Goal: Task Accomplishment & Management: Use online tool/utility

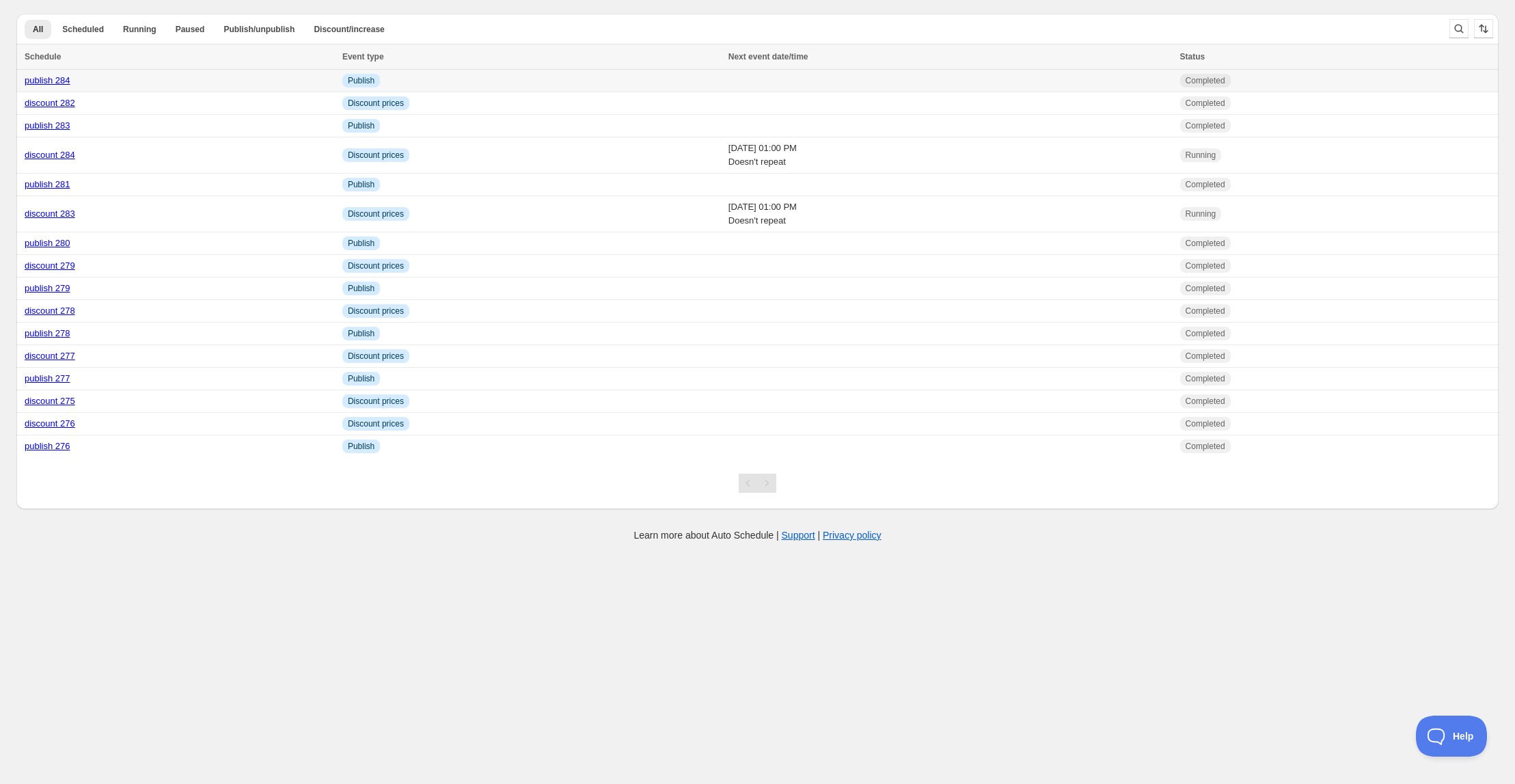
click at [56, 82] on link "publish 284" at bounding box center [47, 80] width 46 height 11
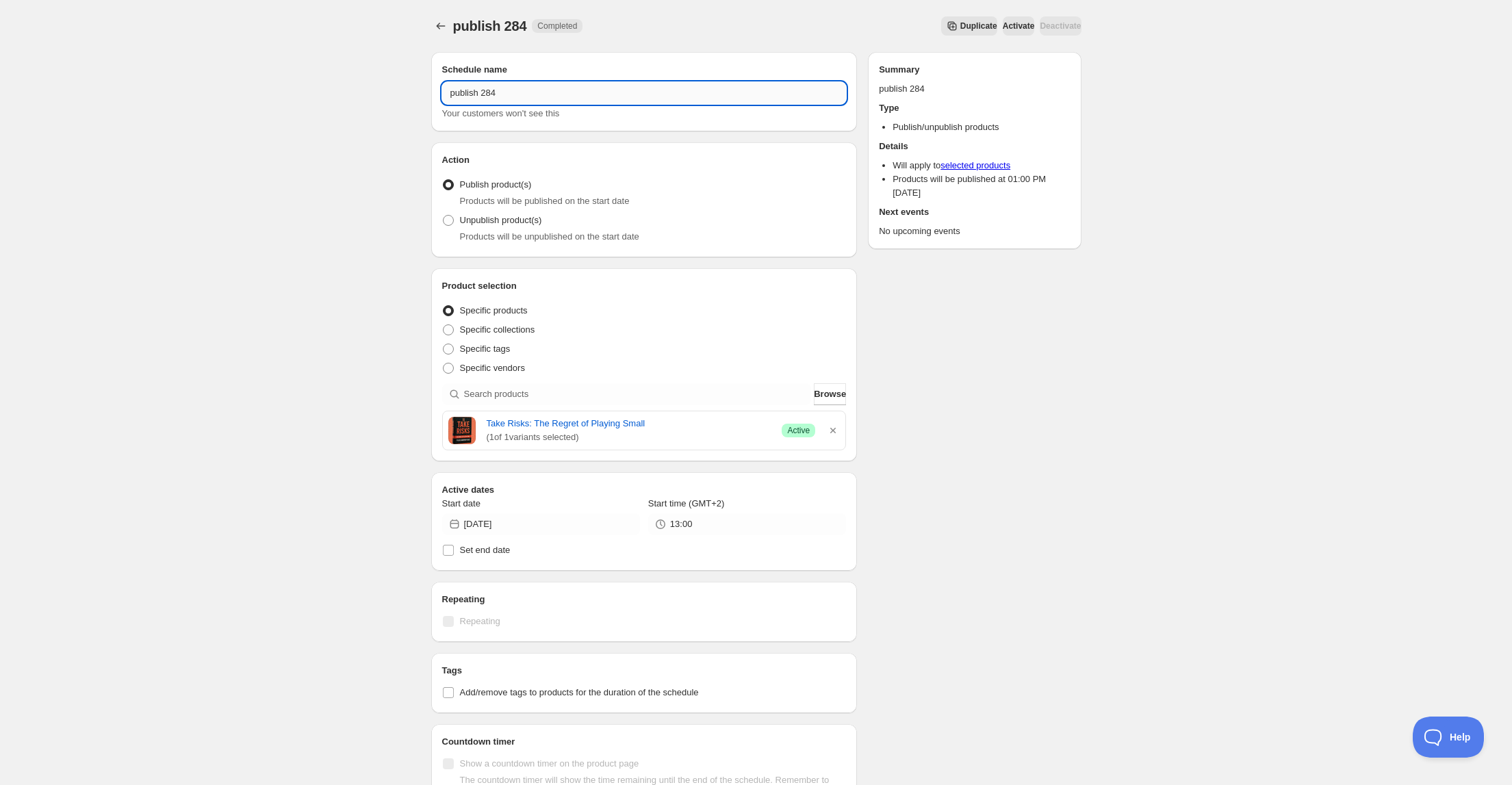
drag, startPoint x: 492, startPoint y: 90, endPoint x: 505, endPoint y: 90, distance: 13.0
click at [505, 90] on input "publish 284" at bounding box center [645, 92] width 404 height 22
type input "publish 285"
click at [833, 425] on icon "button" at bounding box center [833, 430] width 14 height 14
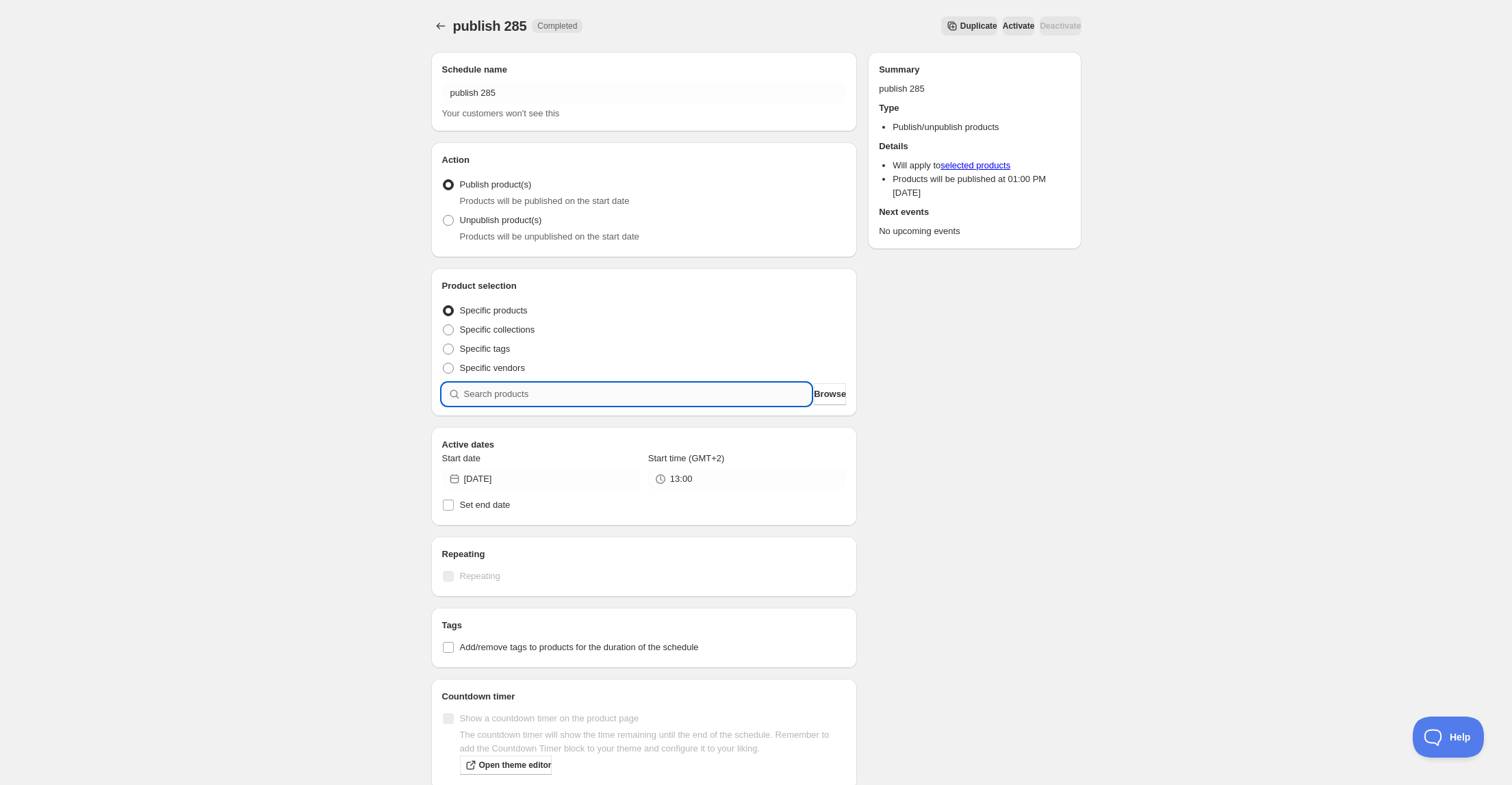
click at [642, 397] on input "search" at bounding box center [637, 394] width 348 height 22
type input "o"
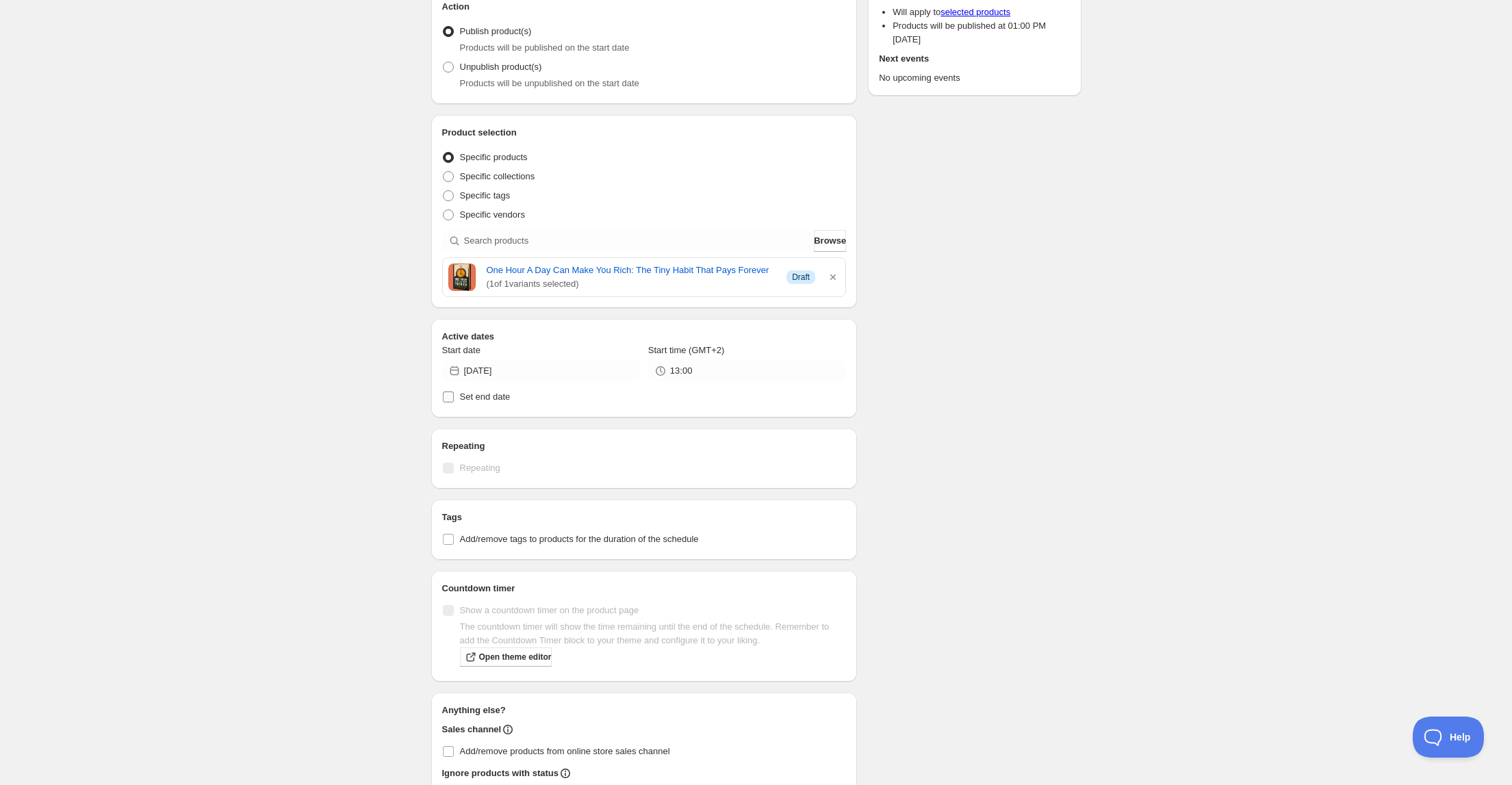
scroll to position [164, 0]
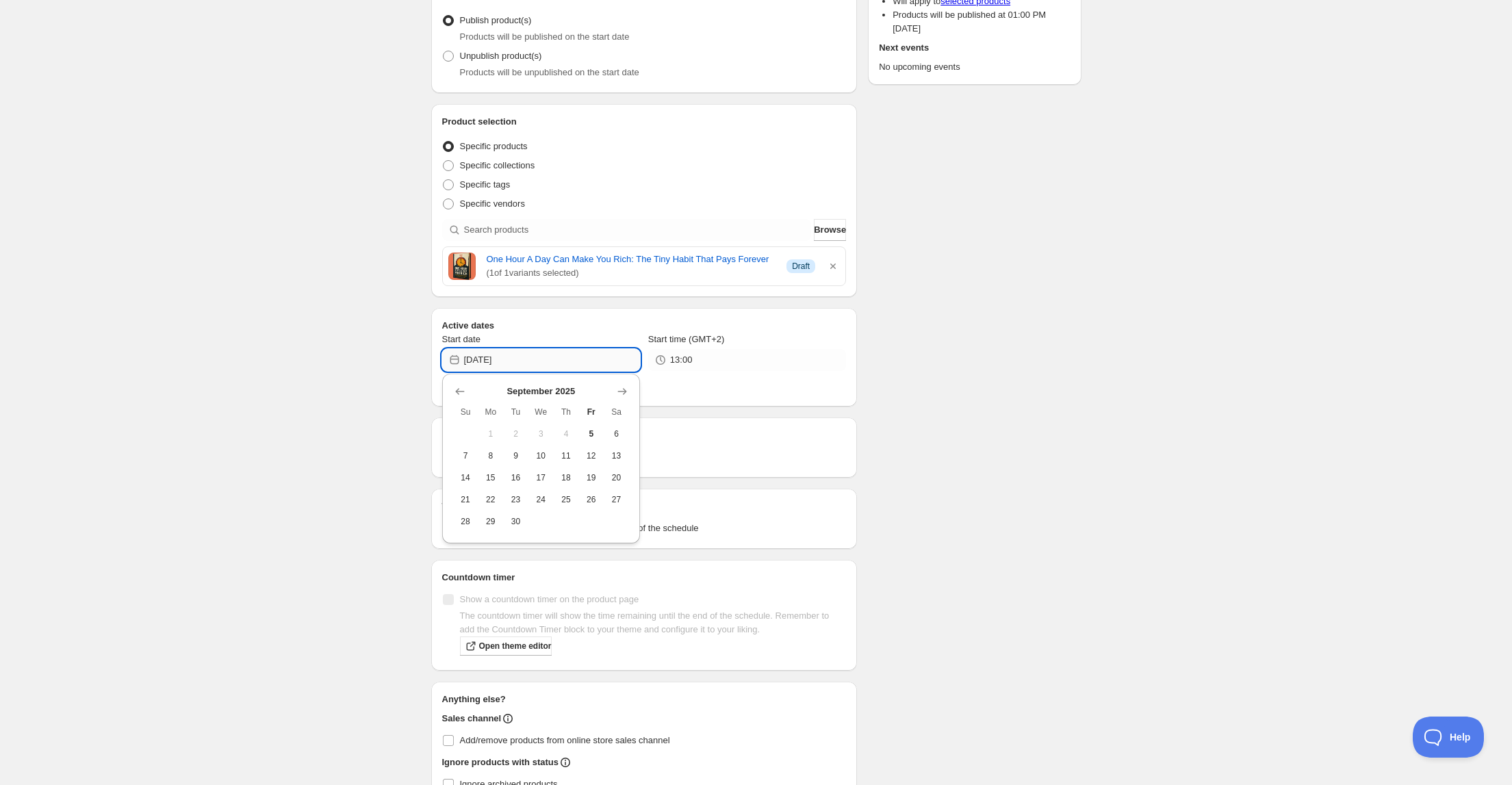
click at [526, 358] on input "[DATE]" at bounding box center [551, 360] width 176 height 22
click at [592, 432] on span "5" at bounding box center [592, 433] width 15 height 11
type input "[DATE]"
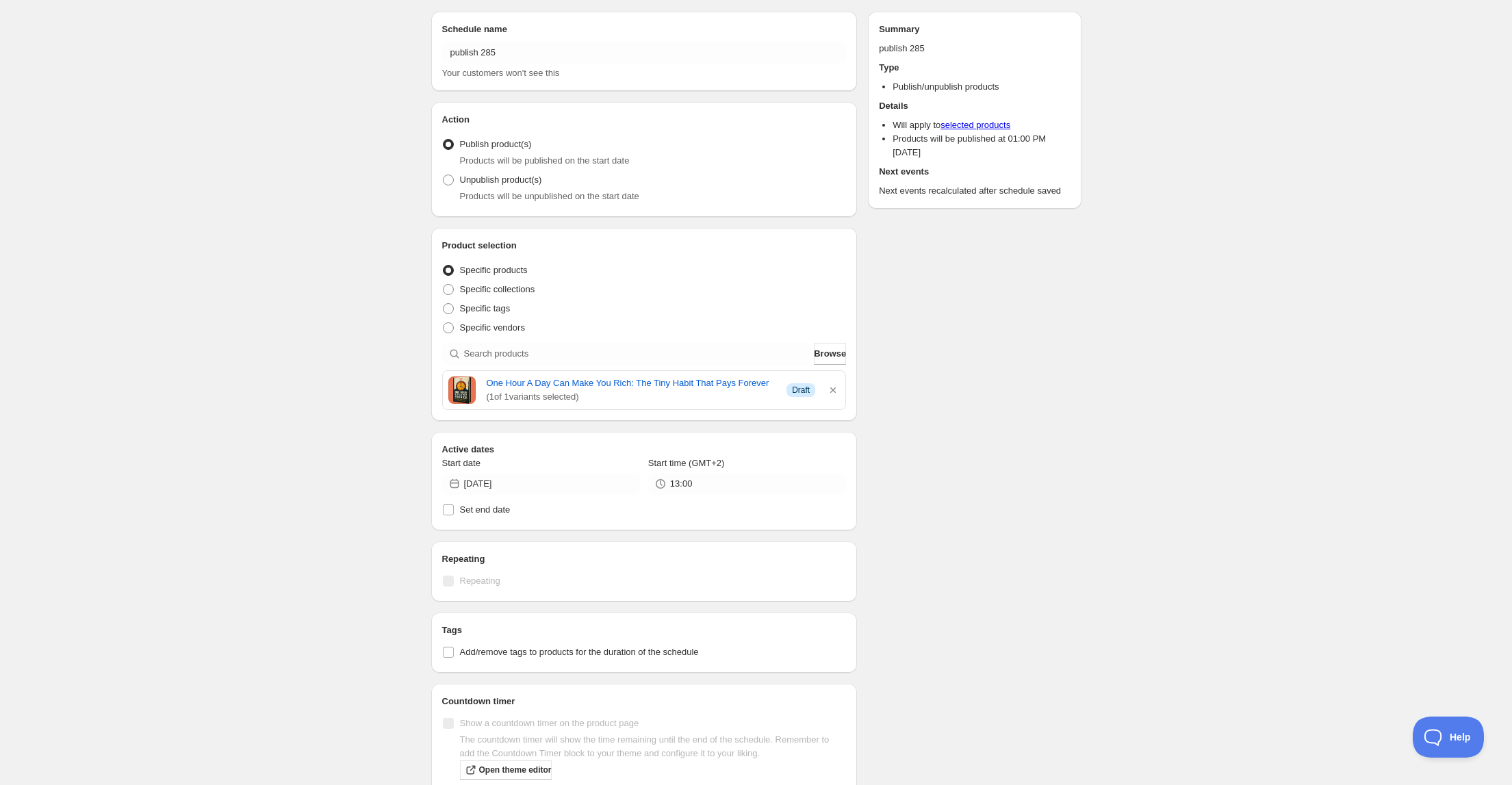
scroll to position [0, 0]
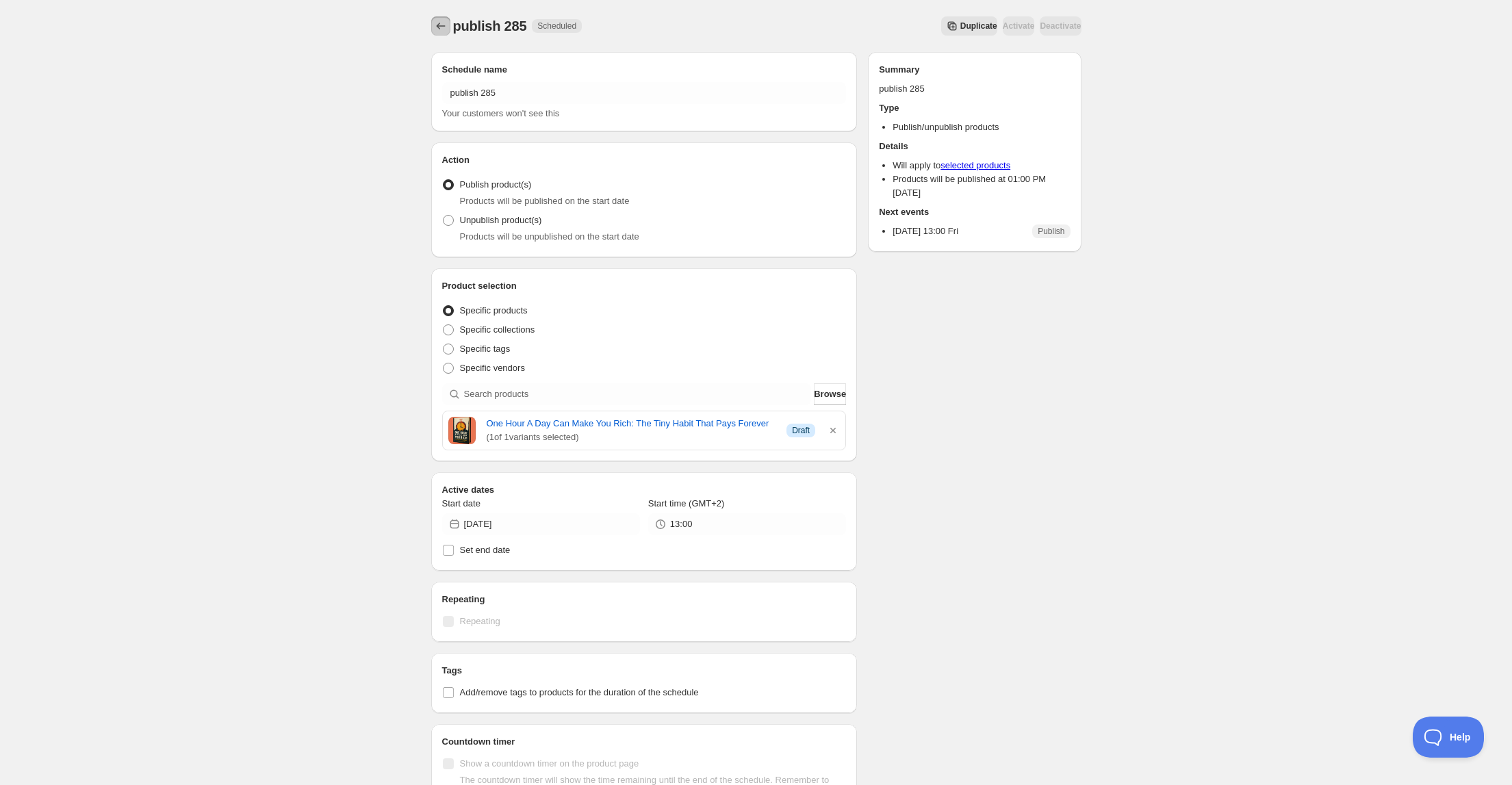
click at [442, 33] on button "Schedules" at bounding box center [440, 25] width 19 height 19
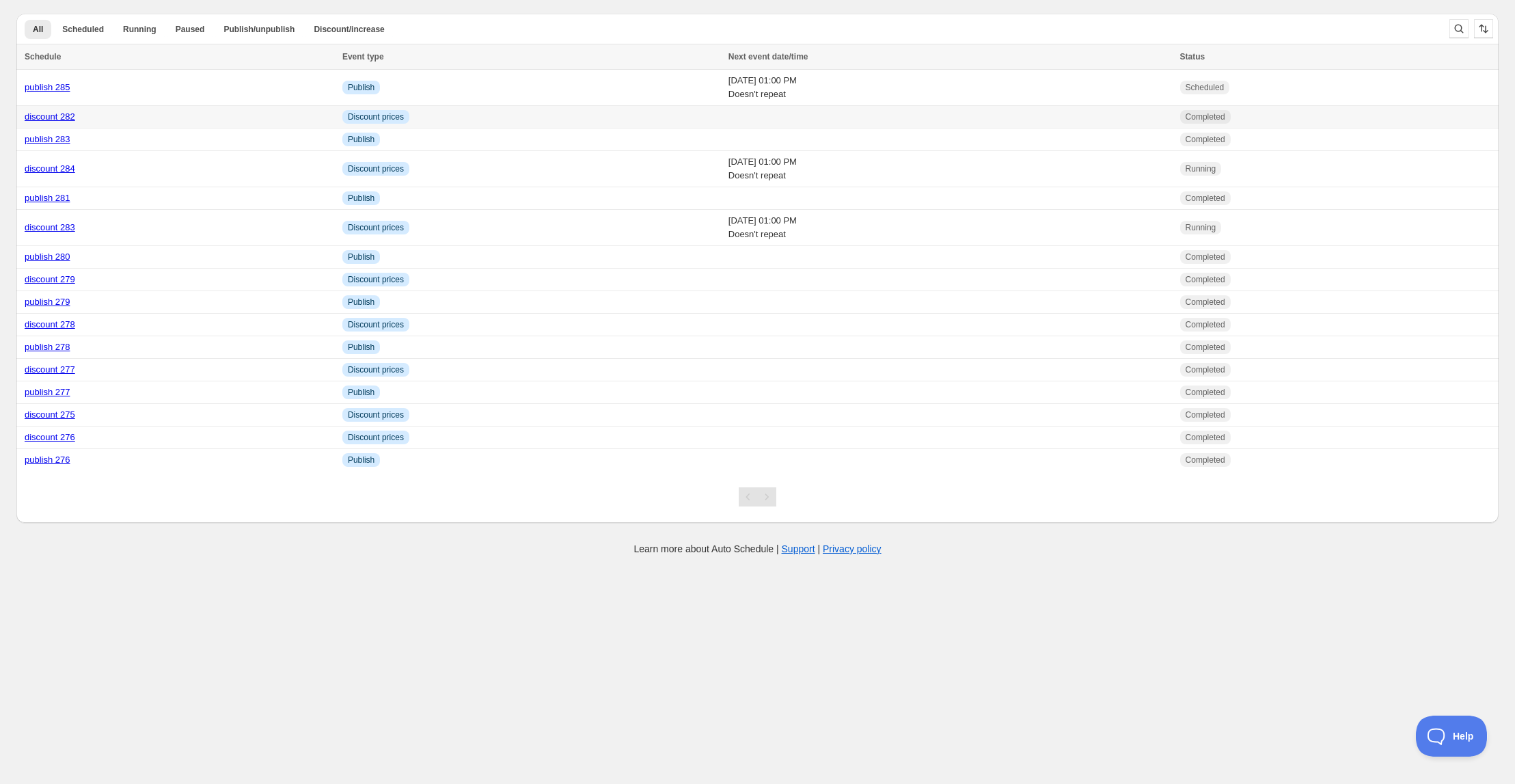
click at [51, 115] on link "discount 282" at bounding box center [50, 116] width 51 height 11
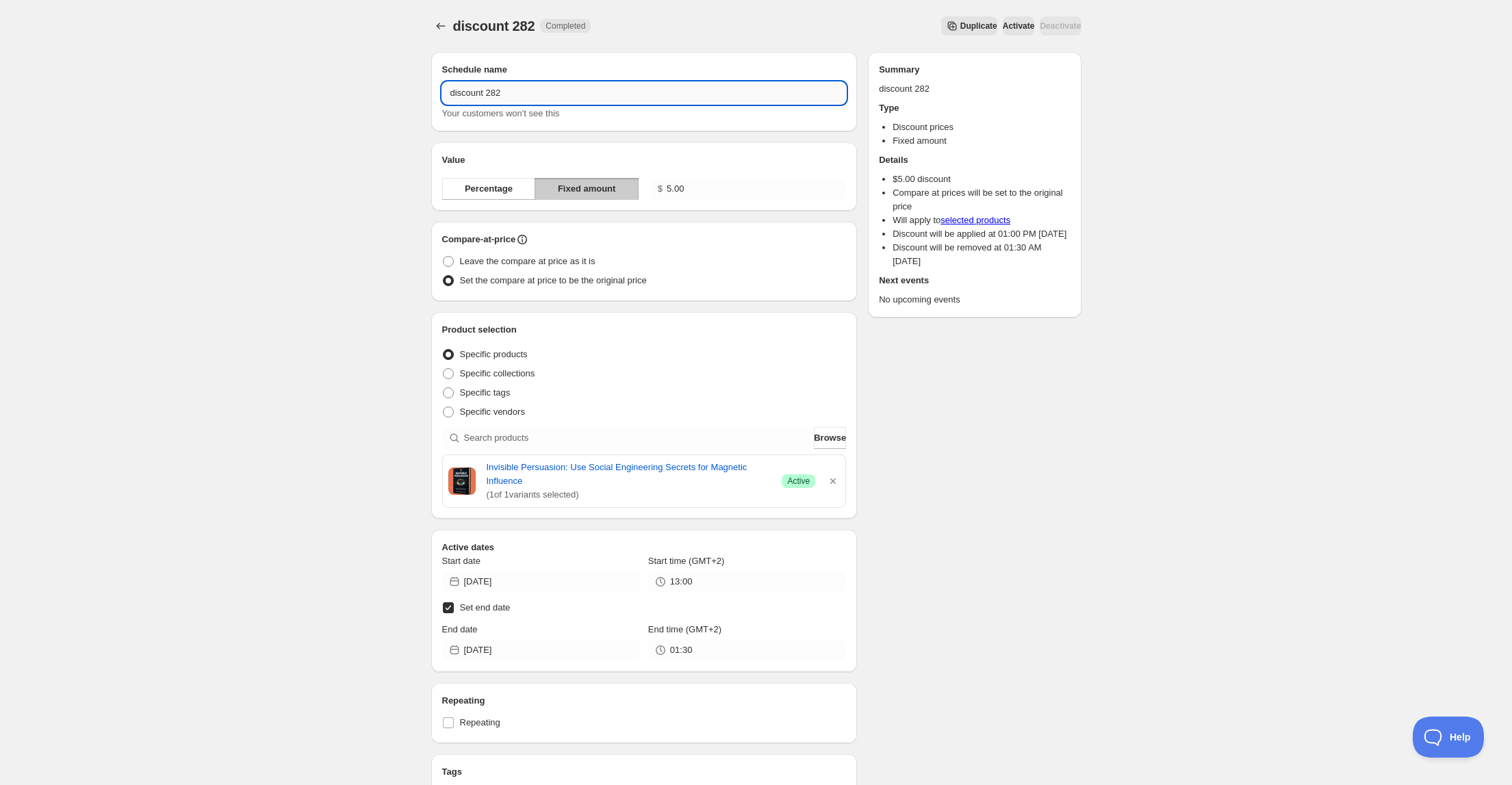
click at [503, 97] on input "discount 282" at bounding box center [645, 92] width 404 height 22
type input "discount 285"
click at [833, 483] on icon "button" at bounding box center [833, 481] width 14 height 14
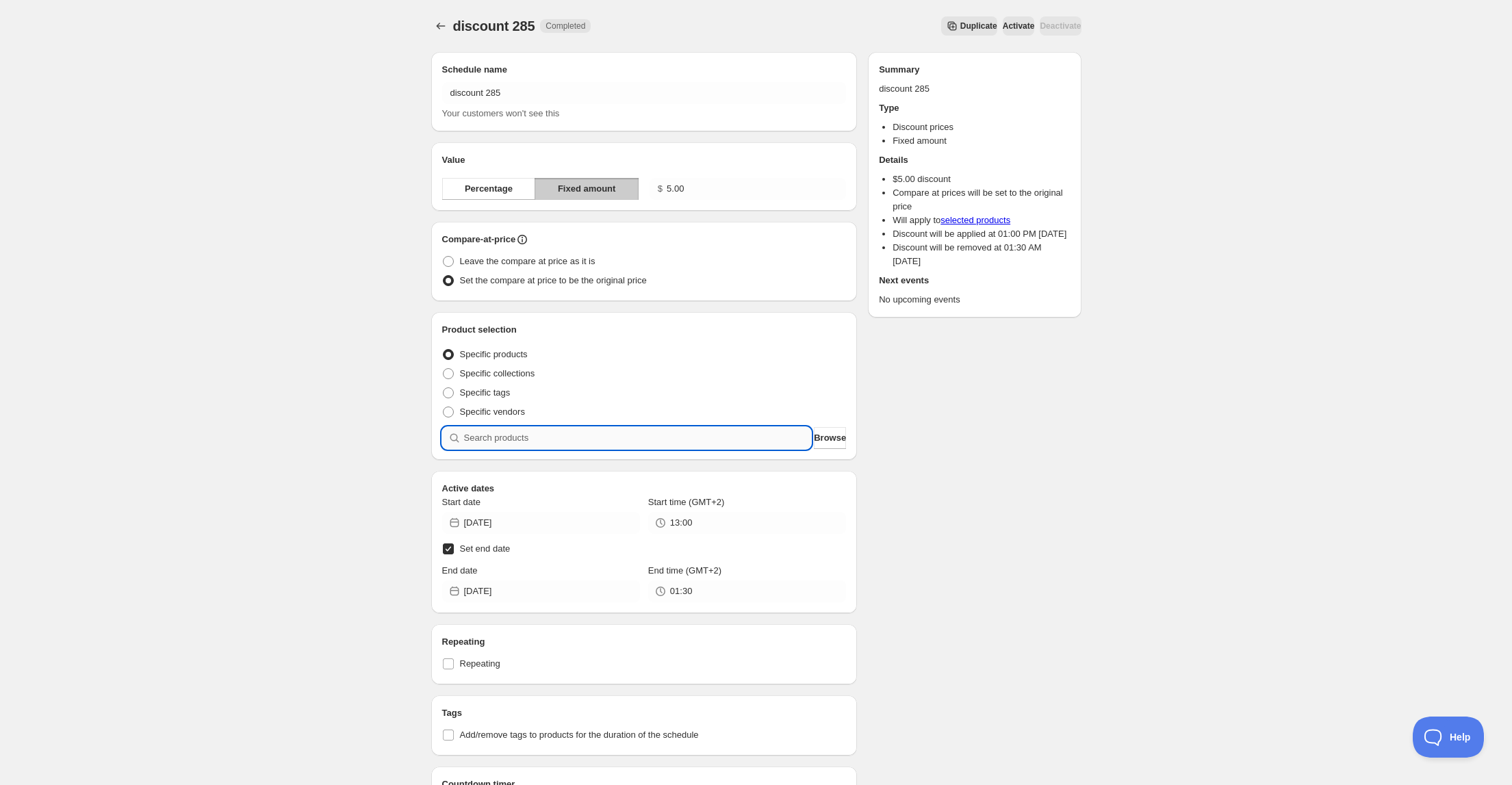
click at [616, 437] on input "search" at bounding box center [637, 437] width 348 height 22
type input "o"
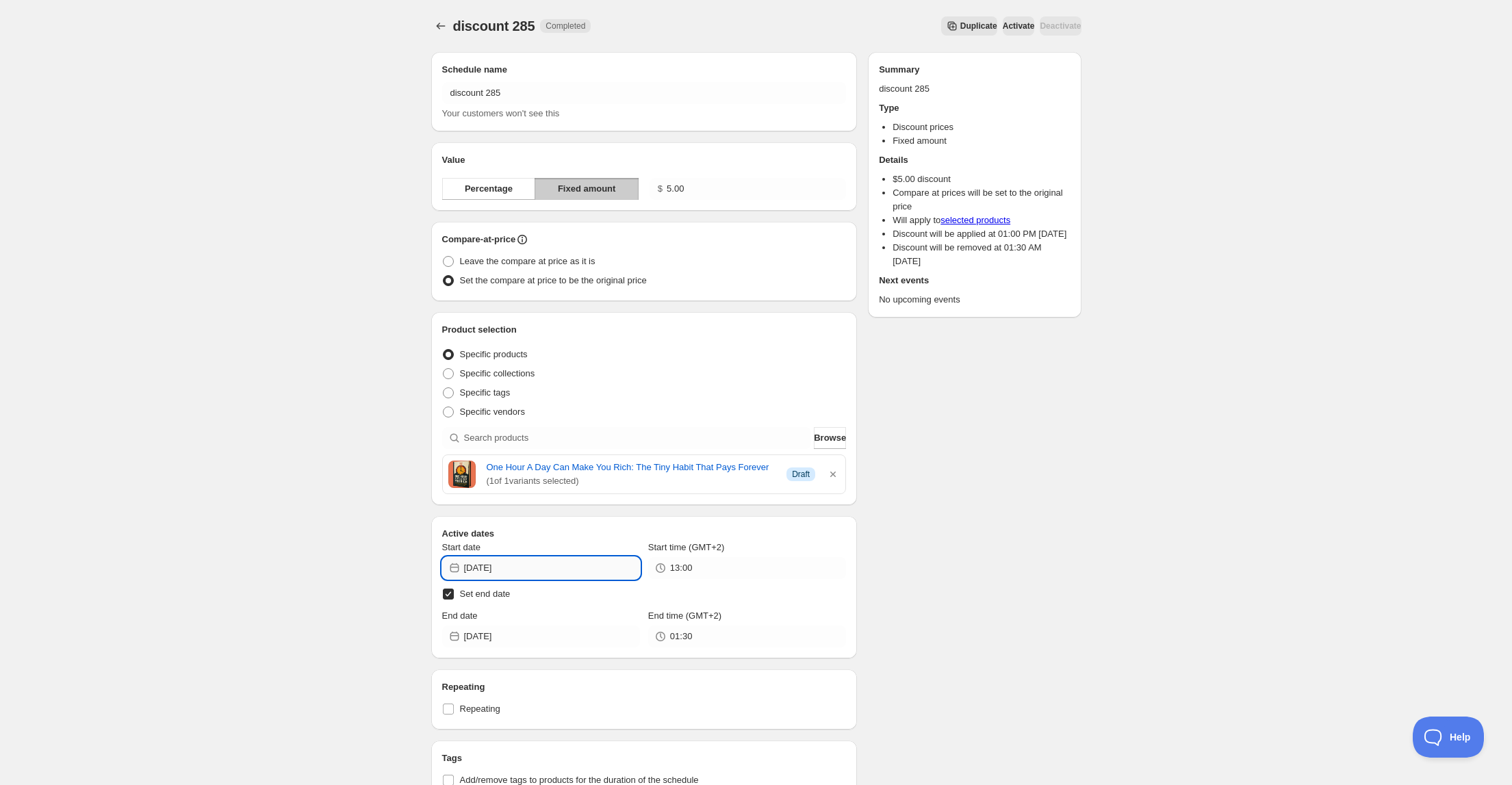
click at [556, 563] on input "[DATE]" at bounding box center [551, 567] width 176 height 22
click at [589, 646] on span "5" at bounding box center [592, 641] width 15 height 11
type input "[DATE]"
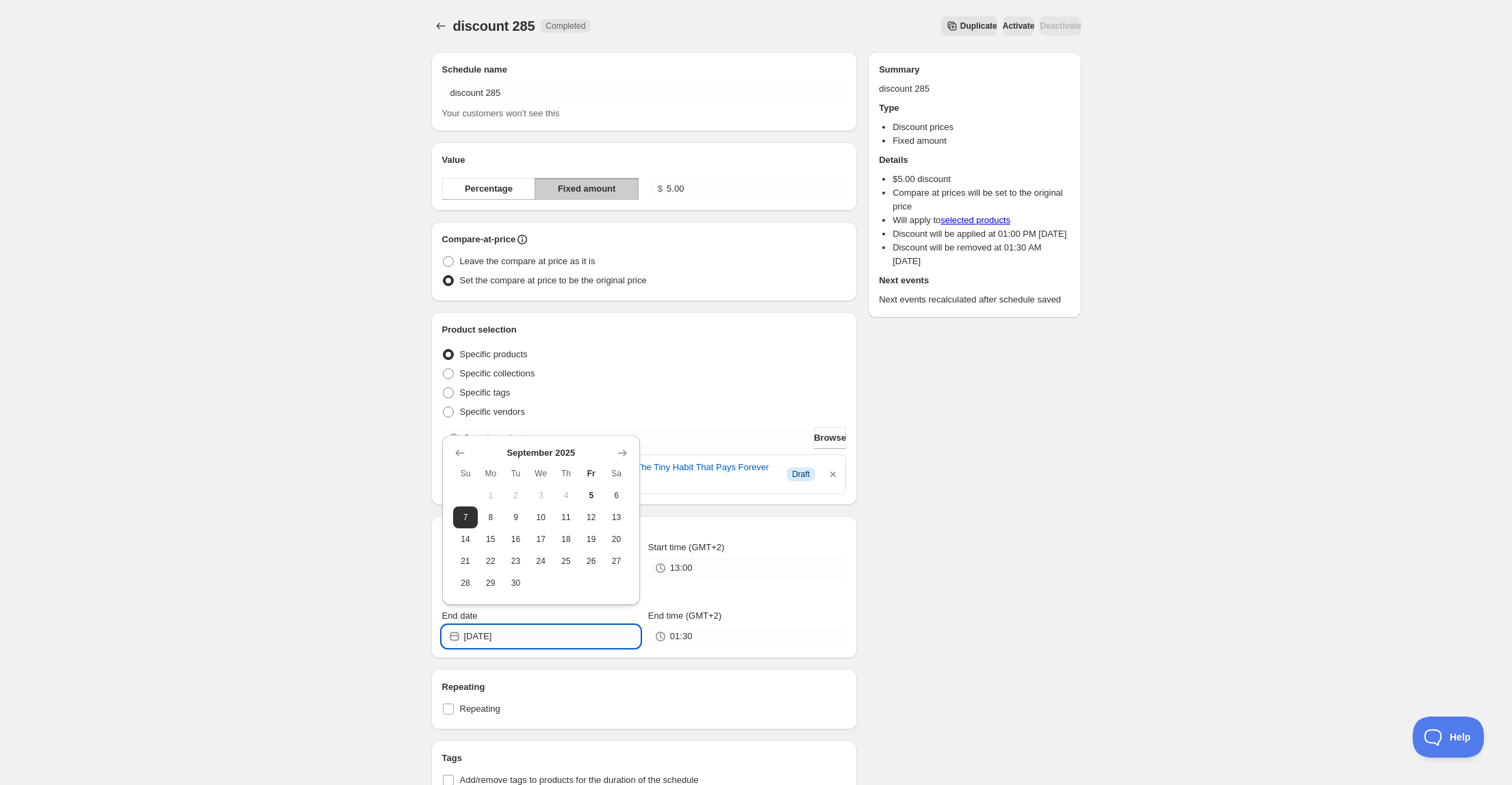
click at [571, 638] on input "[DATE]" at bounding box center [551, 636] width 176 height 22
click at [515, 518] on span "9" at bounding box center [516, 517] width 15 height 11
click at [531, 638] on input "[DATE]" at bounding box center [551, 636] width 176 height 22
click at [470, 523] on button "7" at bounding box center [466, 517] width 25 height 22
type input "[DATE]"
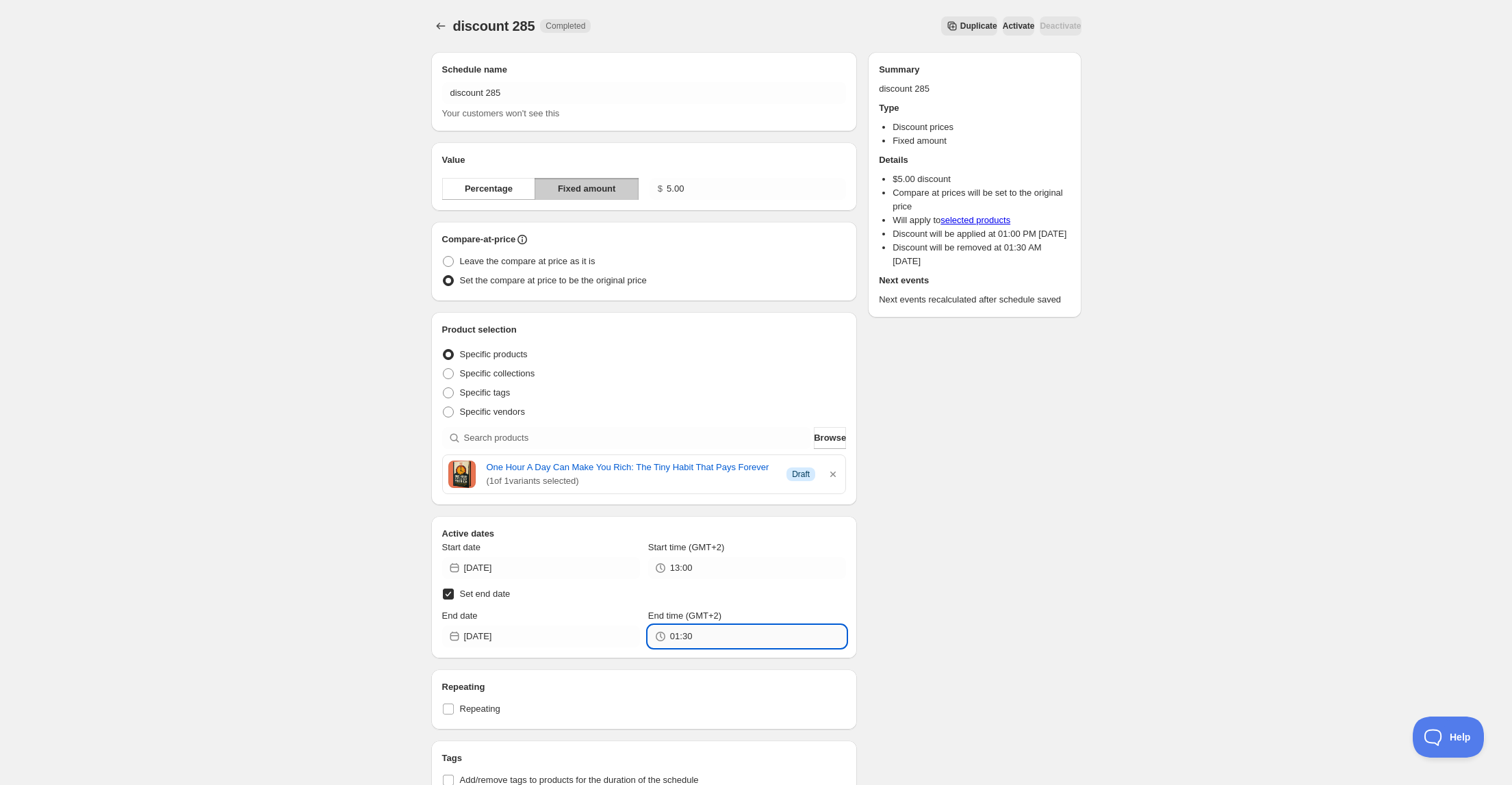
click at [700, 639] on input "01:30" at bounding box center [758, 636] width 176 height 22
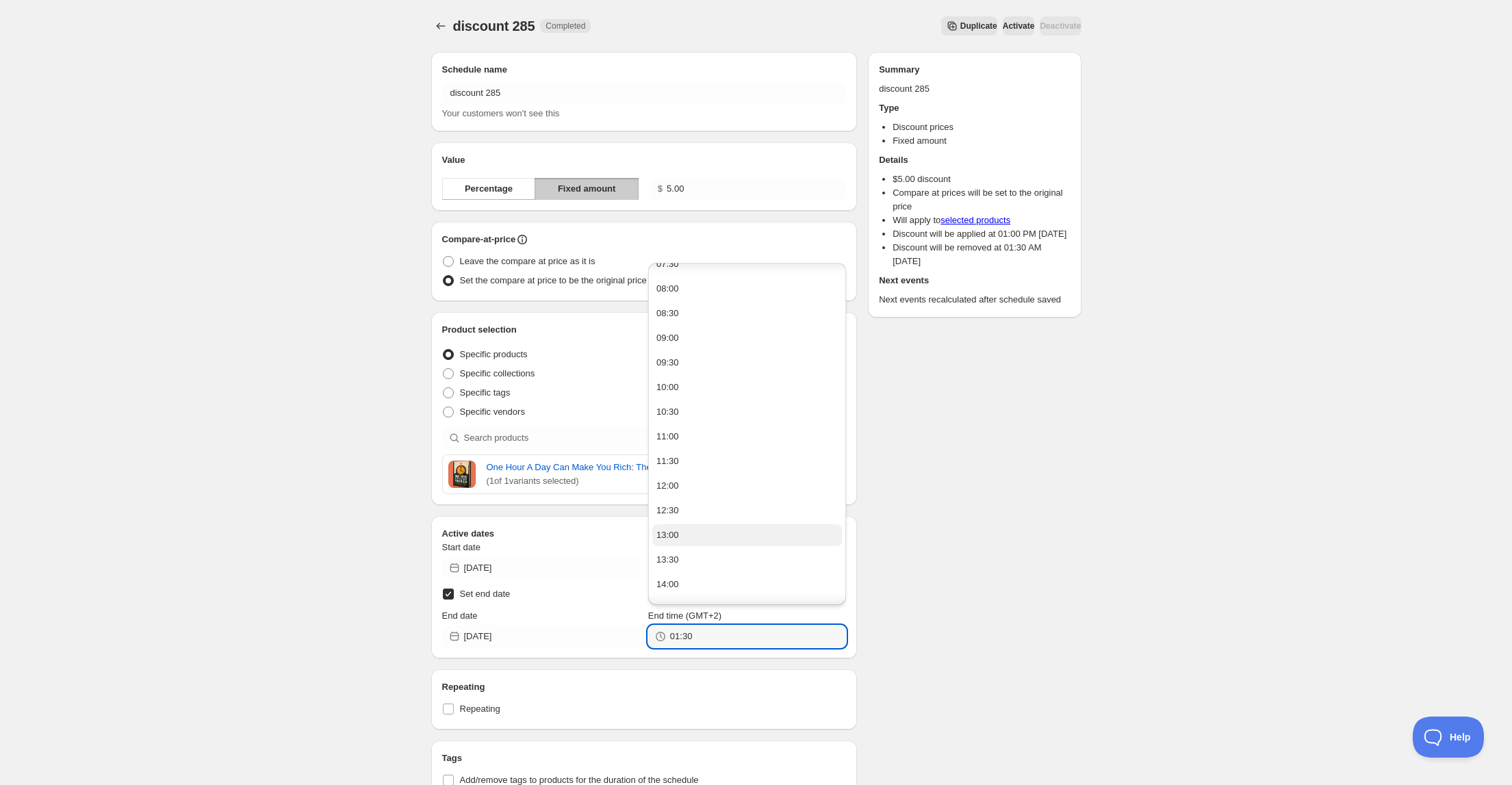
click at [694, 528] on button "13:00" at bounding box center [747, 535] width 190 height 22
type input "13:00"
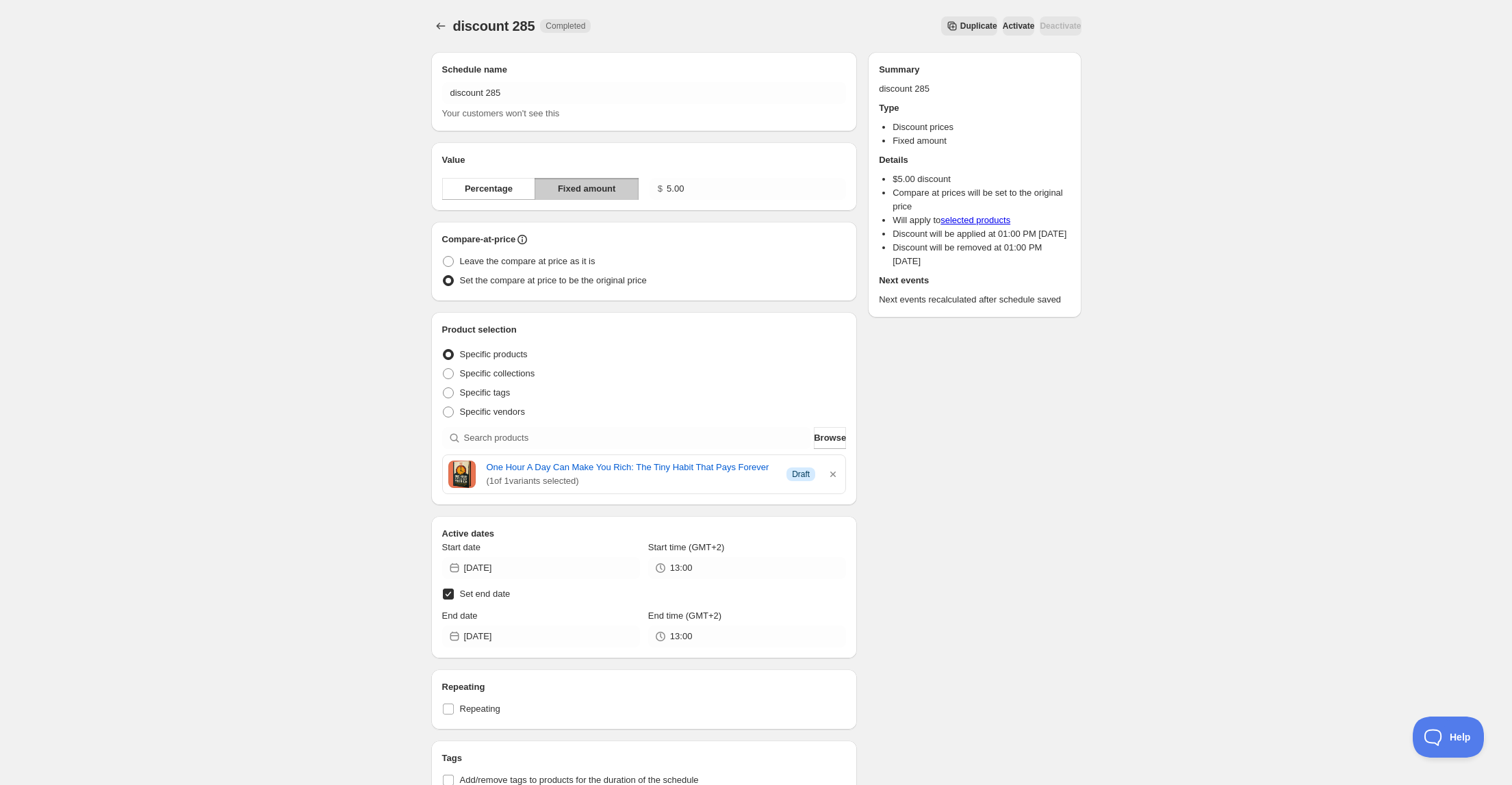
click at [927, 454] on div "Schedule name discount 285 Your customers won't see this Value Percentage Fixed…" at bounding box center [751, 553] width 661 height 1025
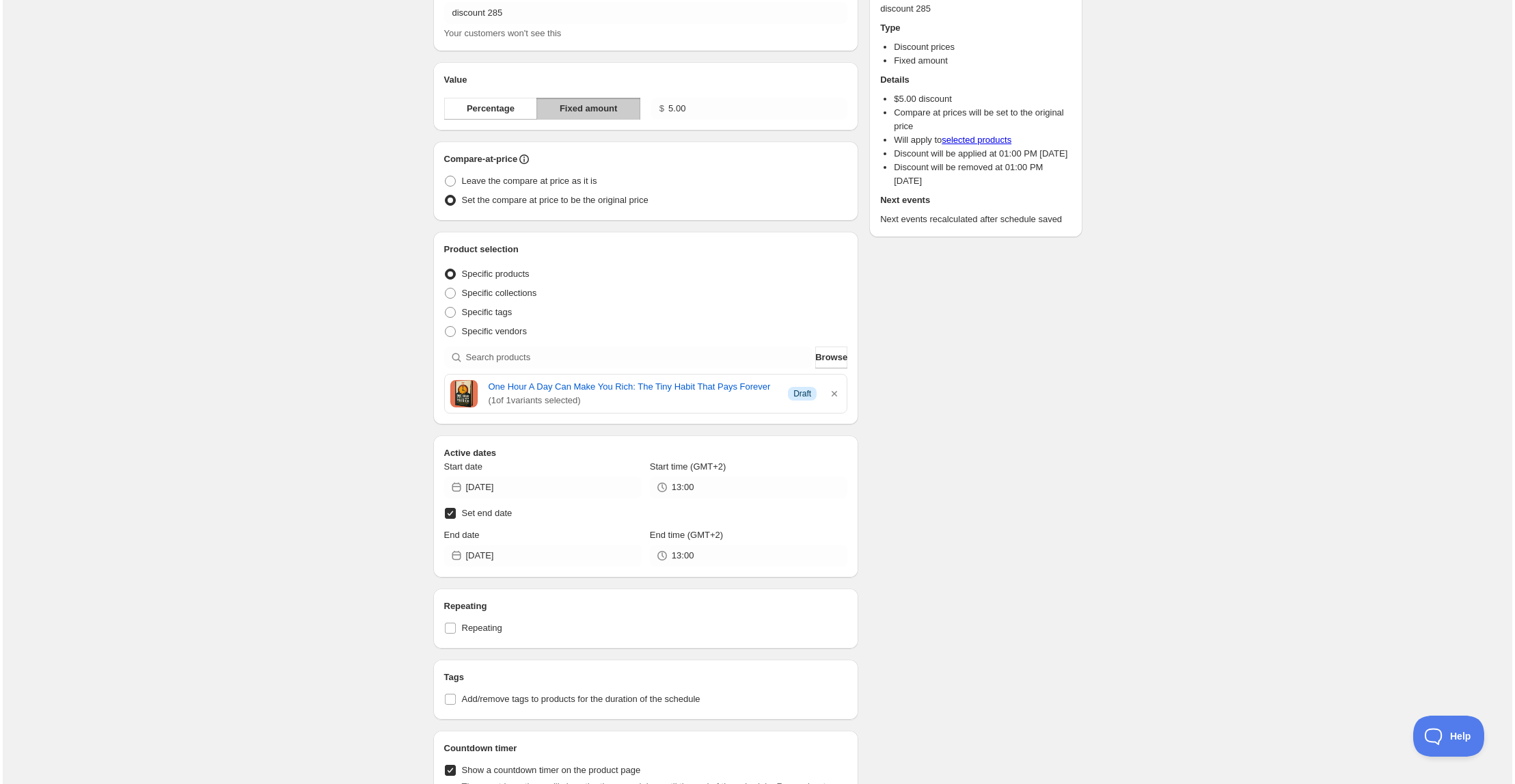
scroll to position [0, 0]
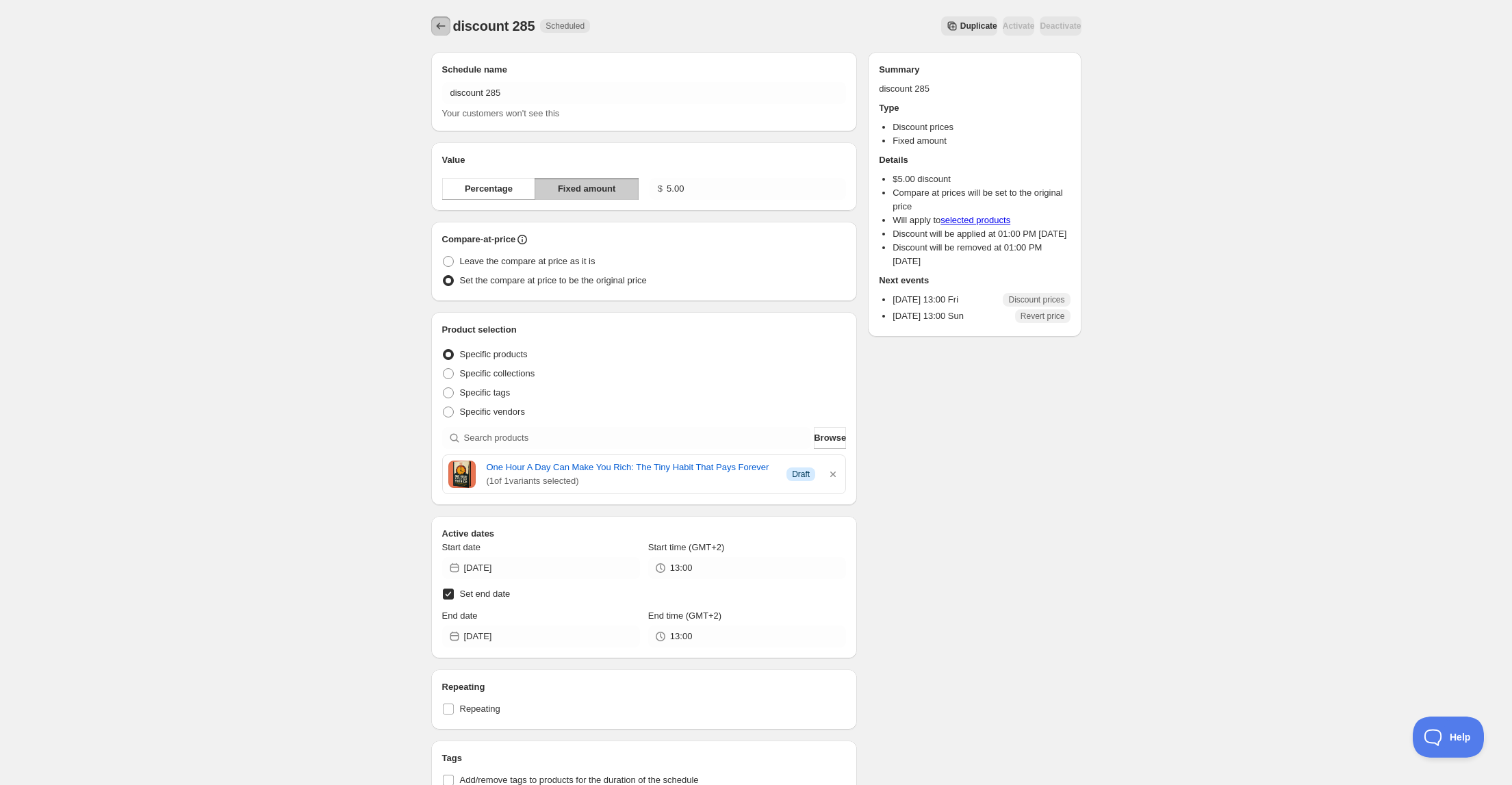
click at [438, 25] on icon "Schedules" at bounding box center [440, 26] width 9 height 7
